Goal: Use online tool/utility: Utilize a website feature to perform a specific function

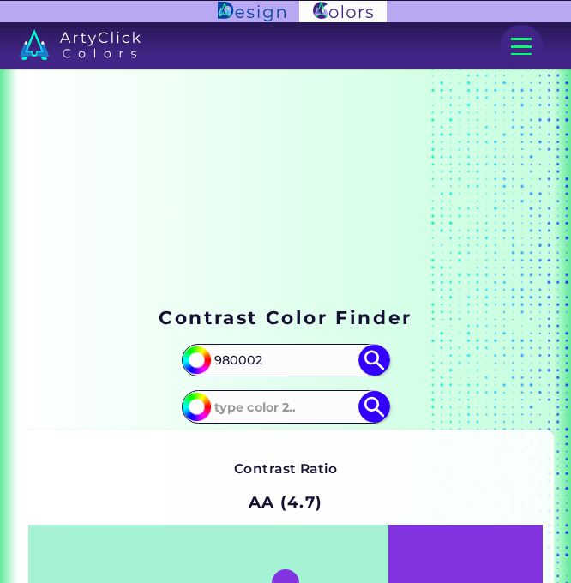
type input "980002"
click at [280, 404] on input at bounding box center [285, 407] width 154 height 28
type input "000000"
click at [373, 366] on img at bounding box center [375, 361] width 32 height 32
type input "#980002"
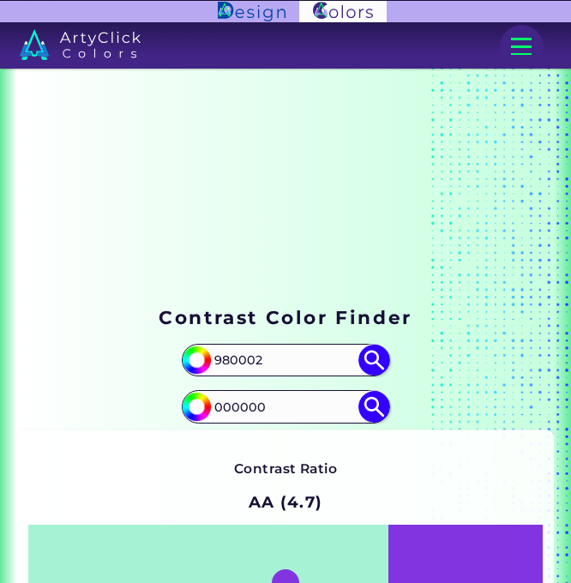
type input "#980002"
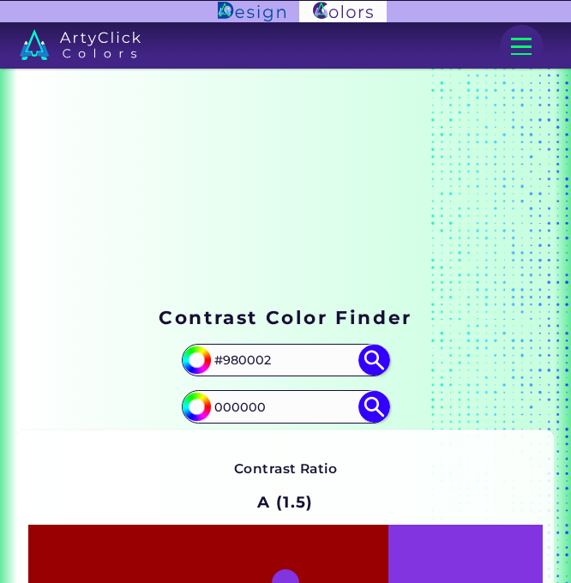
click at [380, 400] on img at bounding box center [375, 407] width 32 height 32
type input "#000000"
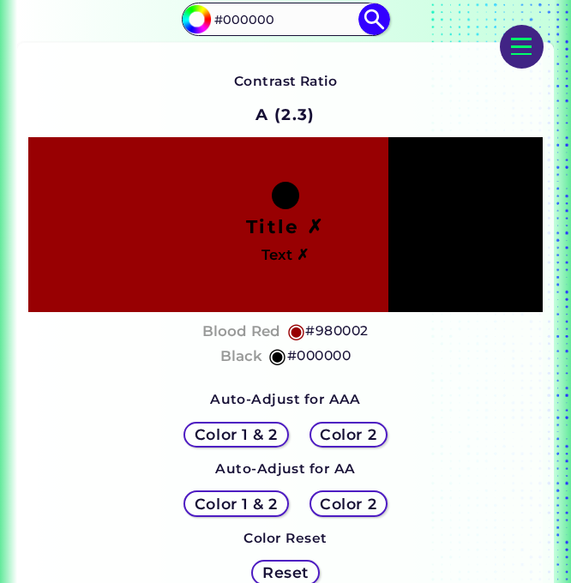
scroll to position [429, 0]
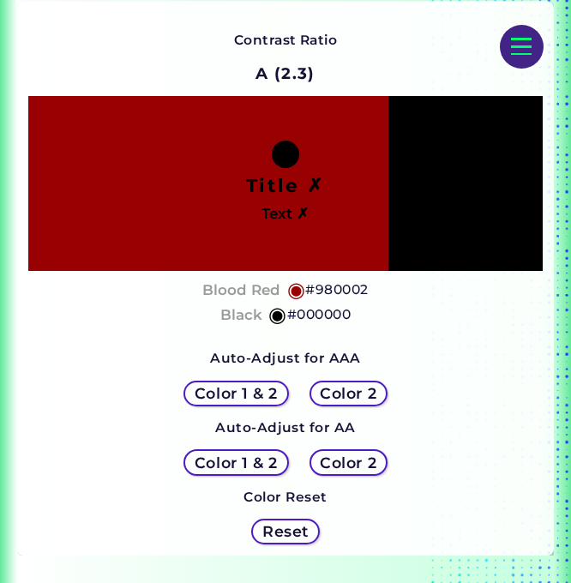
click at [254, 393] on h5 "Color 1 & 2" at bounding box center [236, 393] width 83 height 15
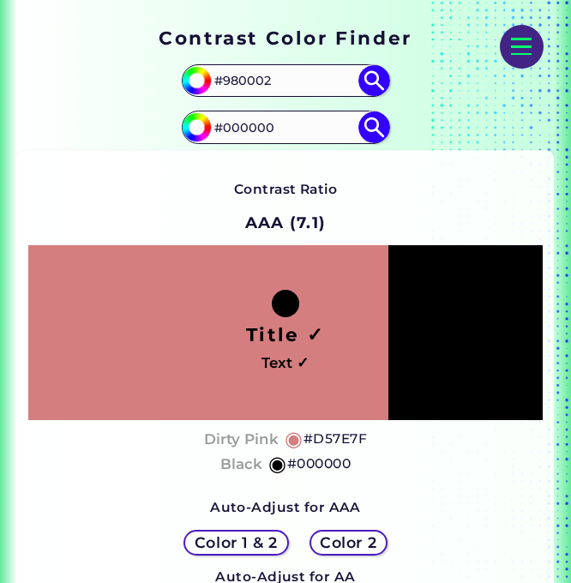
scroll to position [286, 0]
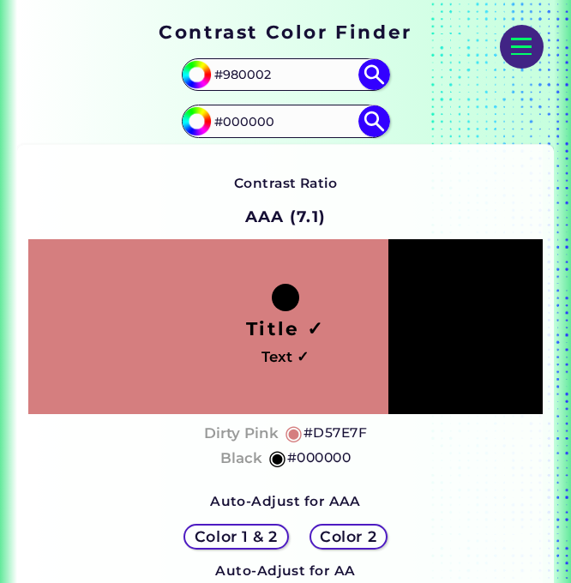
drag, startPoint x: 299, startPoint y: 63, endPoint x: 196, endPoint y: 64, distance: 102.9
click at [196, 64] on div "#980002 #980002" at bounding box center [286, 74] width 208 height 33
paste input "967BB6"
type input "967BB6"
click at [372, 86] on img at bounding box center [375, 75] width 32 height 32
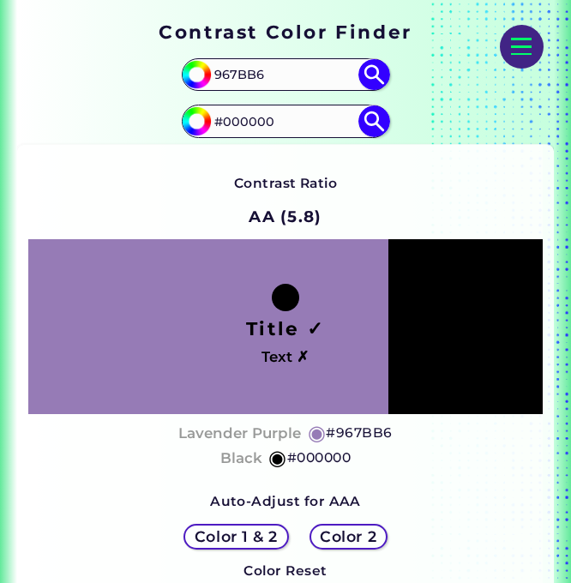
type input "#967bb6"
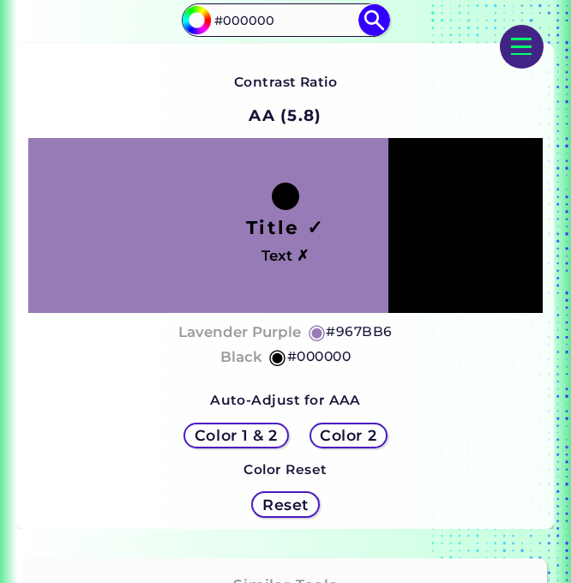
scroll to position [429, 0]
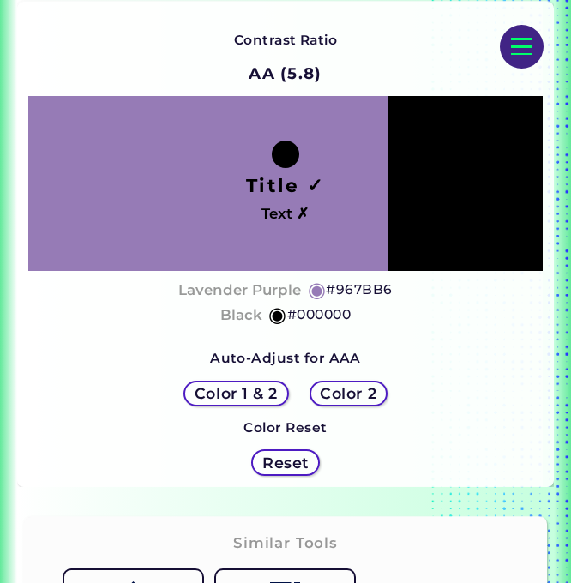
click at [256, 393] on h5 "Color 1 & 2" at bounding box center [236, 393] width 83 height 15
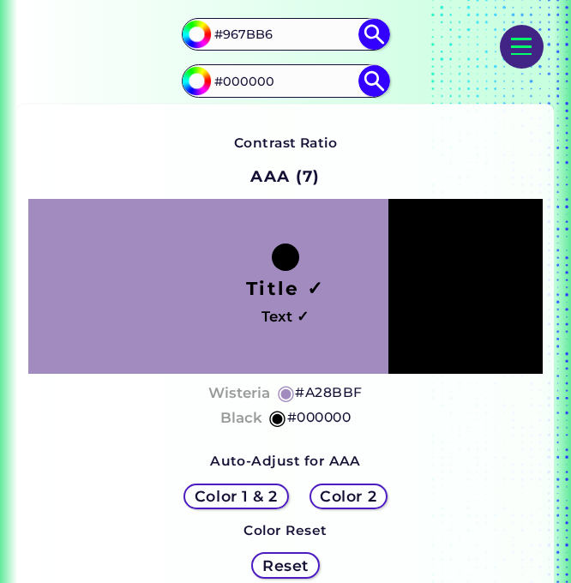
scroll to position [286, 0]
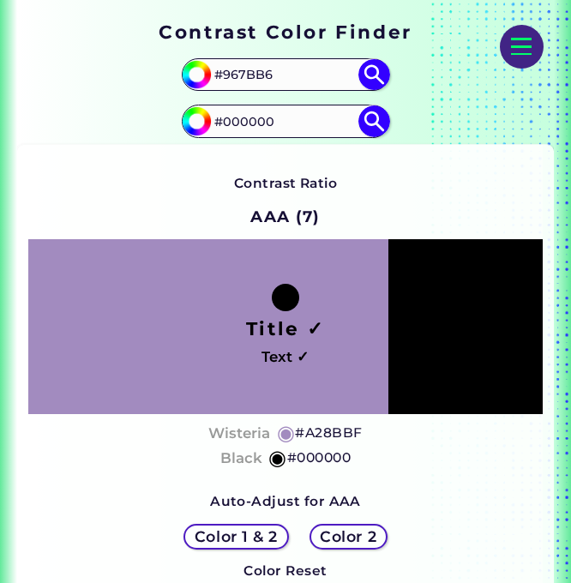
drag, startPoint x: 286, startPoint y: 78, endPoint x: 214, endPoint y: 77, distance: 72.9
click at [214, 77] on input "#967BB6" at bounding box center [285, 74] width 154 height 28
paste input "A5929D"
type input "A5929D"
click at [370, 73] on img at bounding box center [375, 75] width 32 height 32
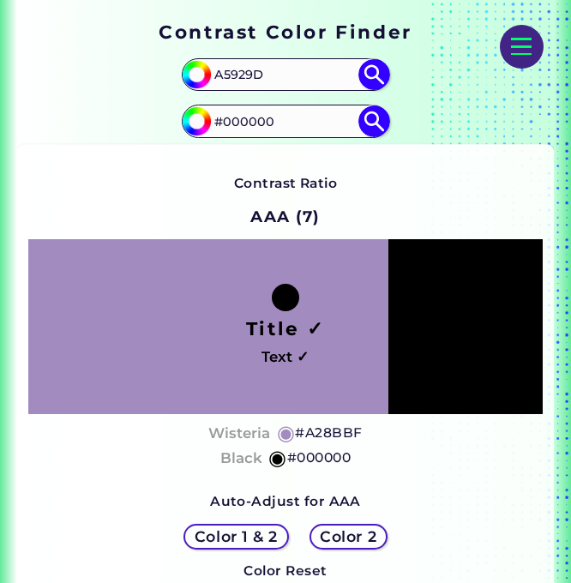
type input "#a5929d"
type input "#A5929D"
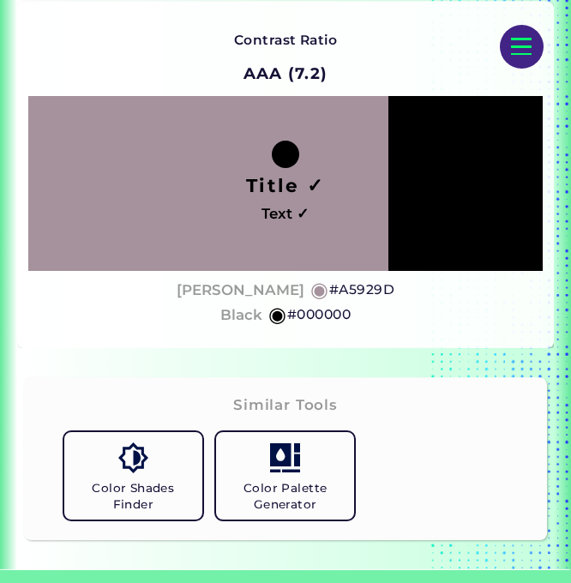
scroll to position [286, 0]
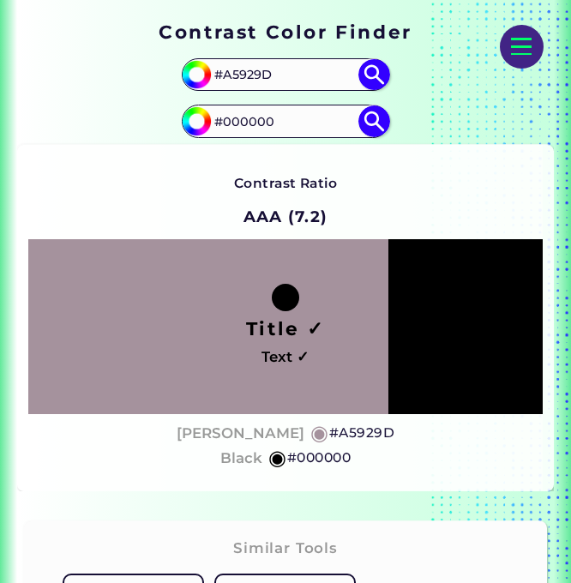
click at [281, 116] on input "#000000" at bounding box center [285, 121] width 154 height 28
type input "#ffffff"
click at [380, 122] on img at bounding box center [375, 122] width 32 height 32
type input "#ffffff"
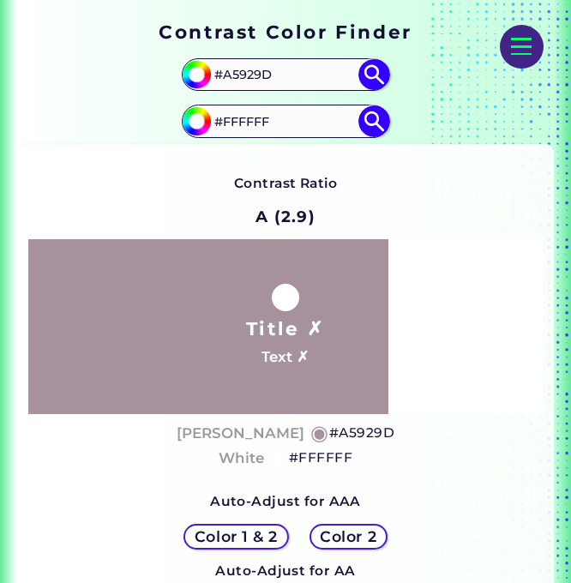
click at [252, 531] on h5 "Color 1 & 2" at bounding box center [236, 536] width 83 height 15
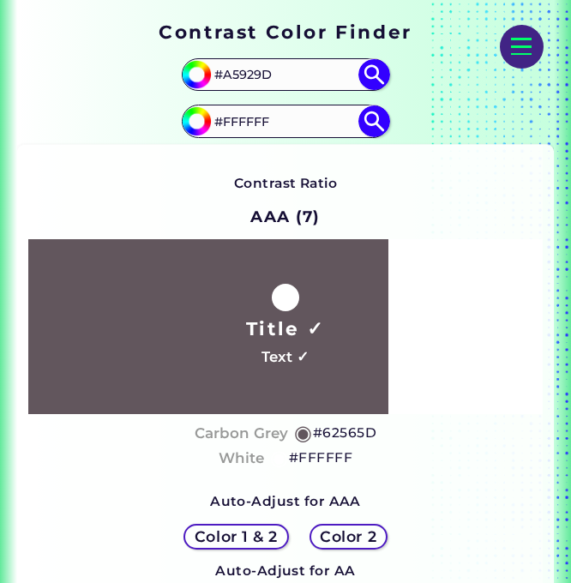
click at [281, 130] on input "#FFFFFF" at bounding box center [285, 121] width 154 height 28
type input "#000000"
click at [378, 122] on img at bounding box center [375, 122] width 32 height 32
type input "#000000"
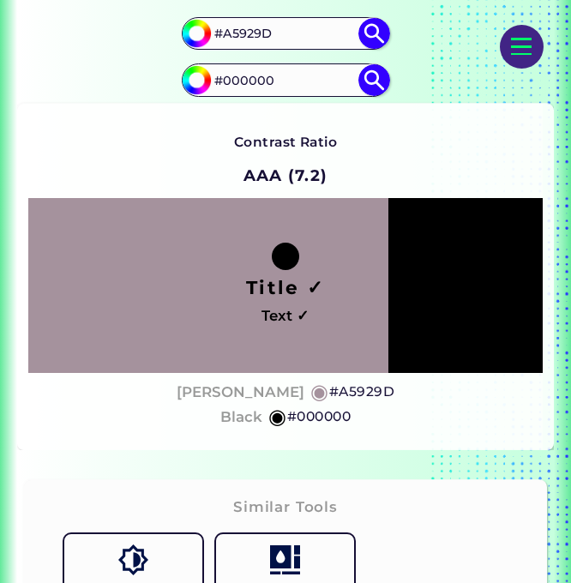
scroll to position [286, 0]
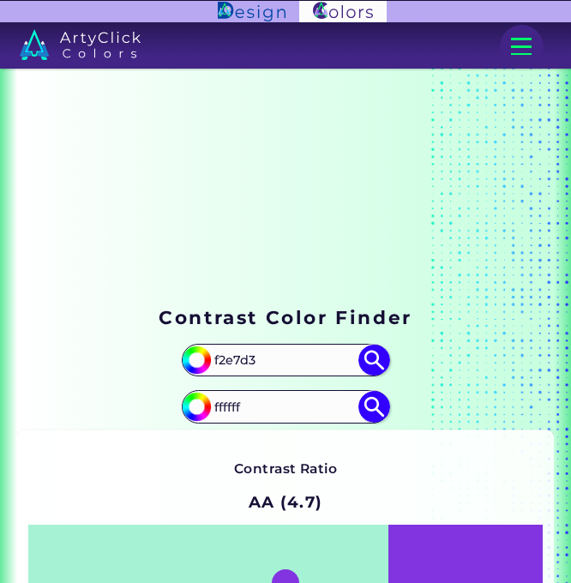
type input "ffffff"
click at [371, 407] on img at bounding box center [375, 407] width 32 height 32
type input "#ffffff"
type input "#FFFFFF"
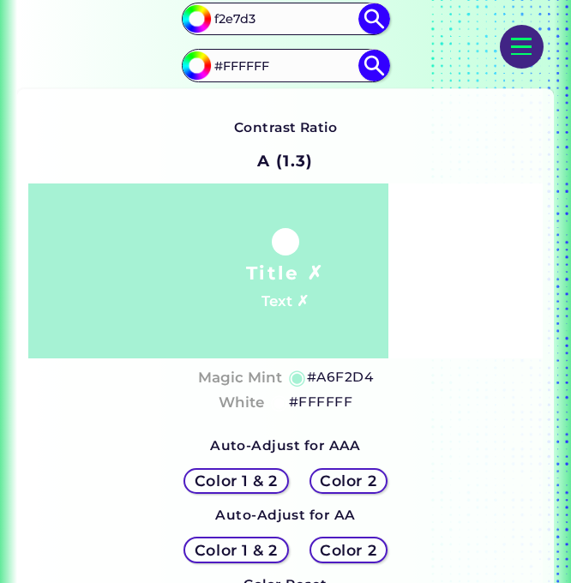
scroll to position [143, 0]
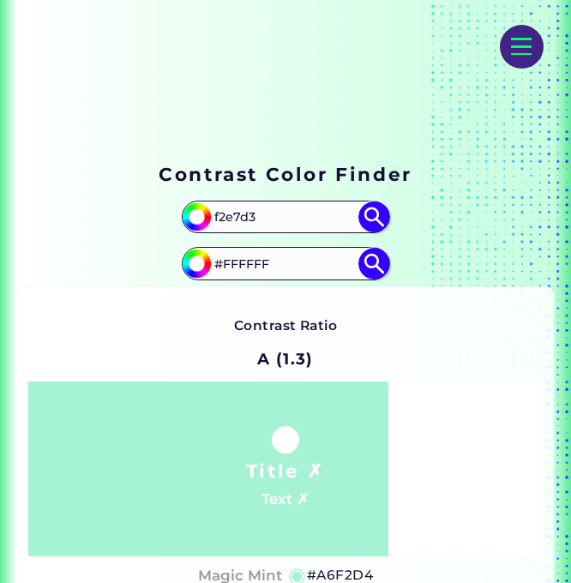
click at [374, 214] on img at bounding box center [375, 218] width 32 height 32
type input "#f2e7d3"
type input "#F2E7D3"
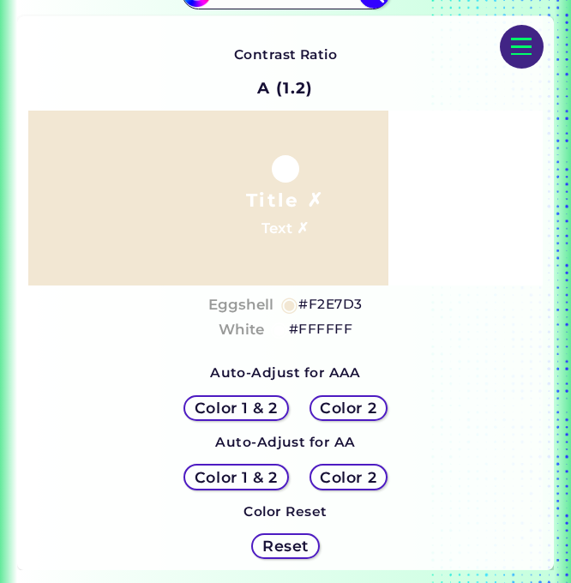
scroll to position [429, 0]
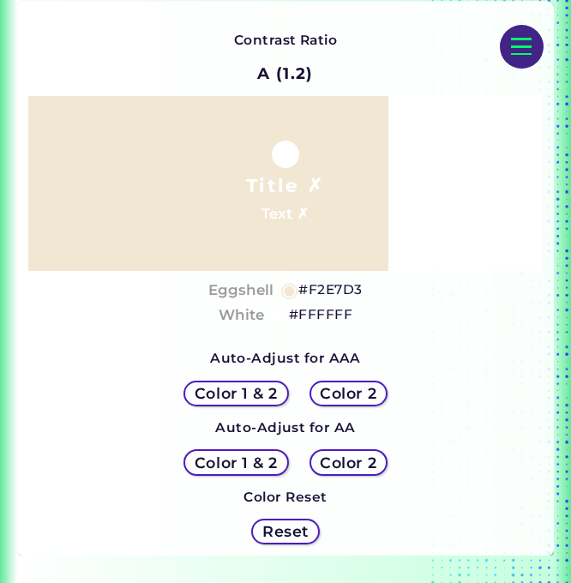
click at [256, 455] on h5 "Color 1 & 2" at bounding box center [236, 462] width 83 height 15
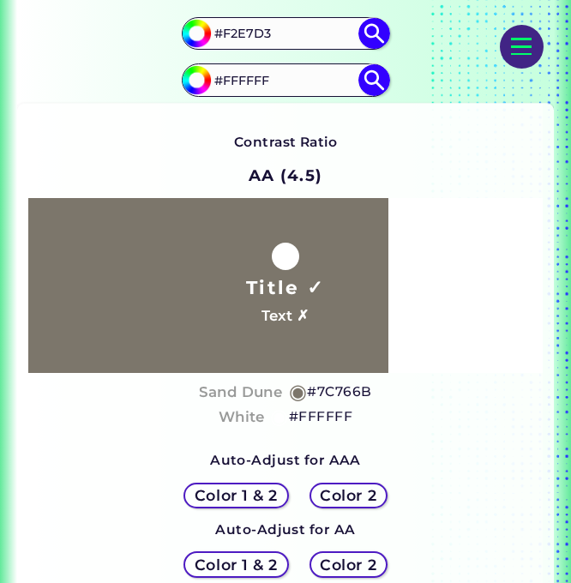
scroll to position [286, 0]
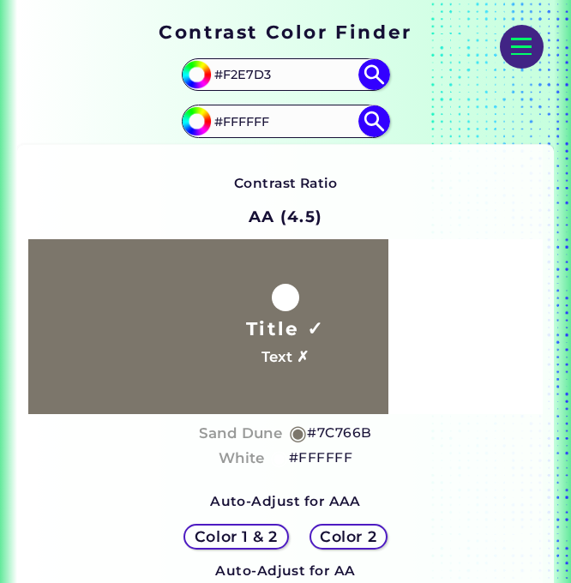
click at [296, 133] on input "#FFFFFF" at bounding box center [285, 121] width 154 height 28
type input "#000000"
click at [371, 123] on img at bounding box center [375, 122] width 32 height 32
type input "#000000"
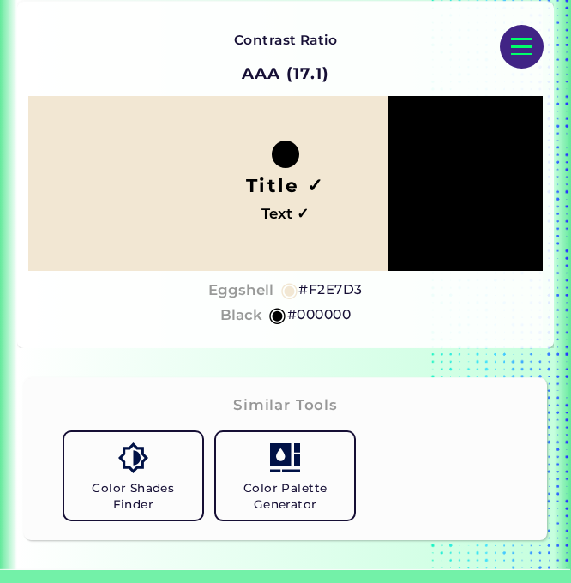
scroll to position [286, 0]
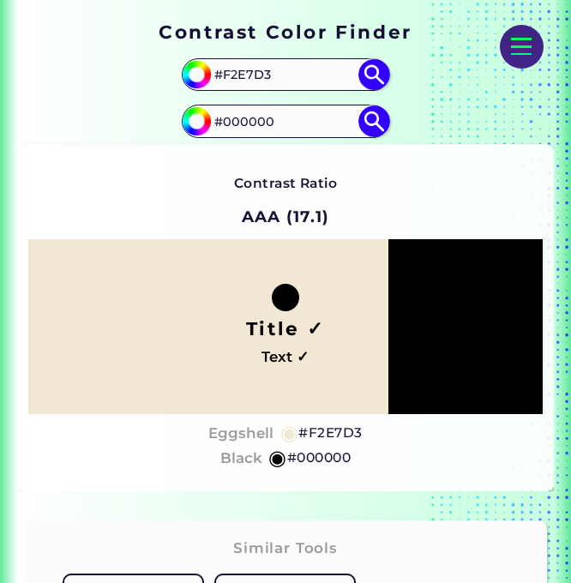
click at [280, 88] on input "#F2E7D3" at bounding box center [285, 74] width 154 height 28
click at [281, 82] on input "#F2E7D3" at bounding box center [285, 74] width 154 height 28
paste input "c29239"
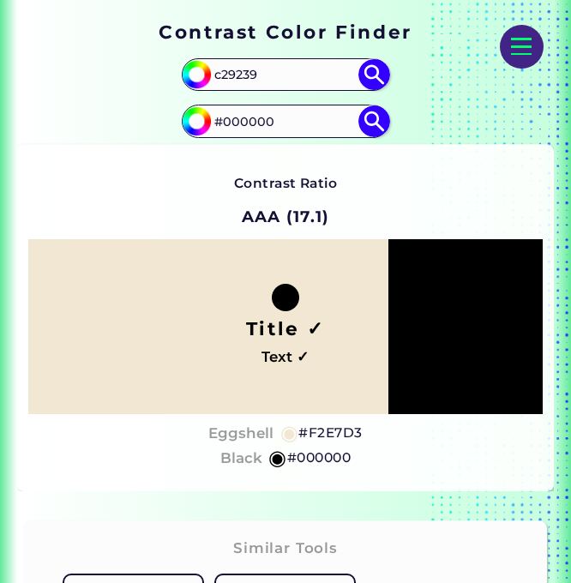
type input "c29239"
click at [383, 67] on img at bounding box center [375, 75] width 32 height 32
type input "#c29239"
type input "#C29239"
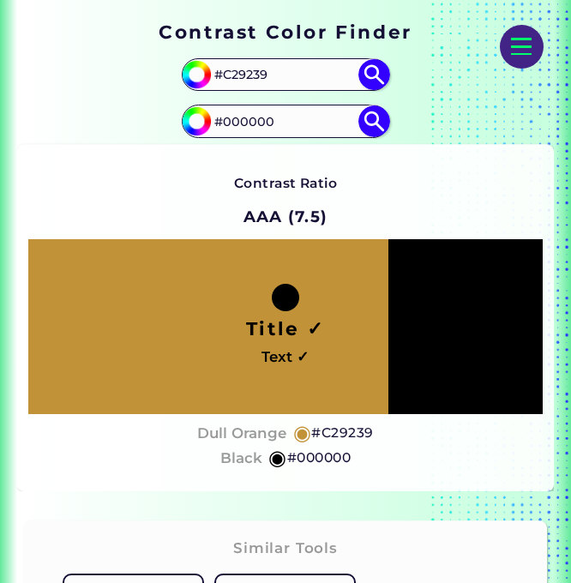
click at [373, 214] on div "Contrast Ratio AAA (7.5)" at bounding box center [285, 199] width 485 height 81
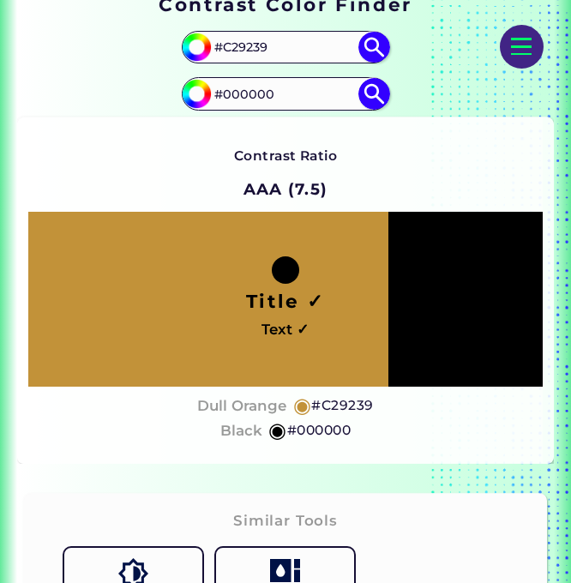
scroll to position [143, 0]
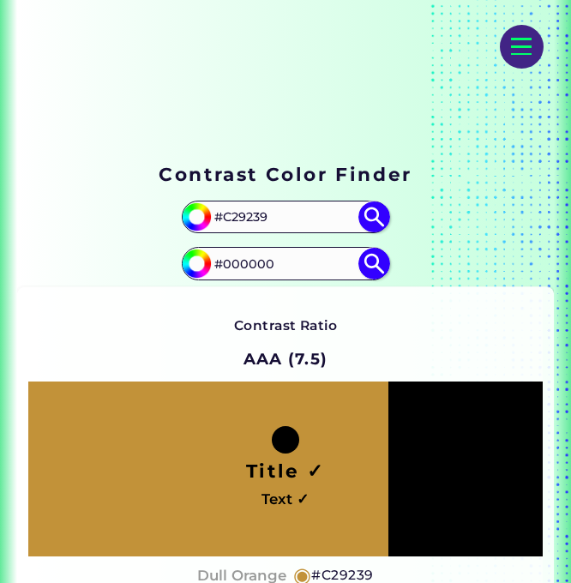
click at [371, 271] on img at bounding box center [375, 264] width 32 height 32
click at [371, 221] on img at bounding box center [375, 218] width 32 height 32
click at [370, 269] on img at bounding box center [375, 264] width 32 height 32
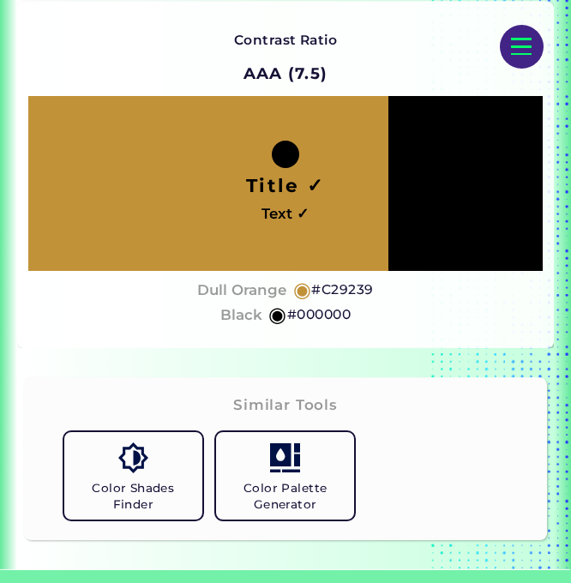
scroll to position [286, 0]
